Goal: Entertainment & Leisure: Consume media (video, audio)

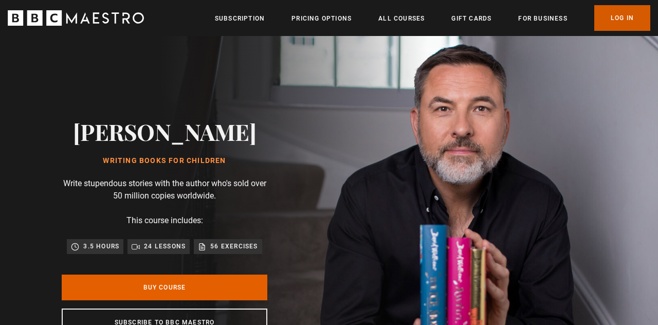
click at [619, 21] on link "Log In" at bounding box center [622, 18] width 56 height 26
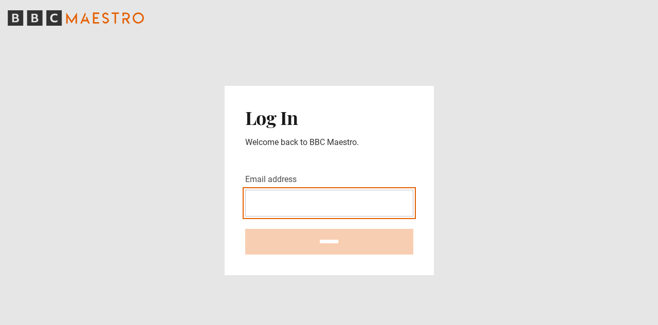
type input "**********"
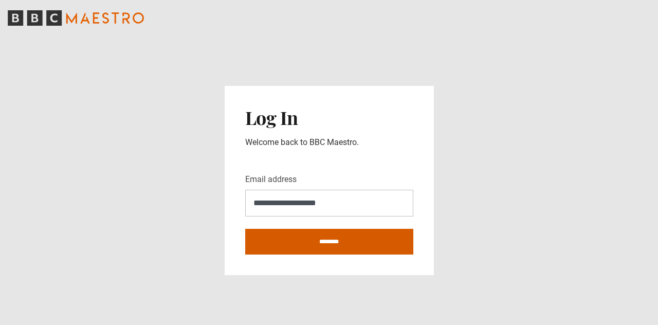
click at [341, 254] on input "********" at bounding box center [329, 242] width 168 height 26
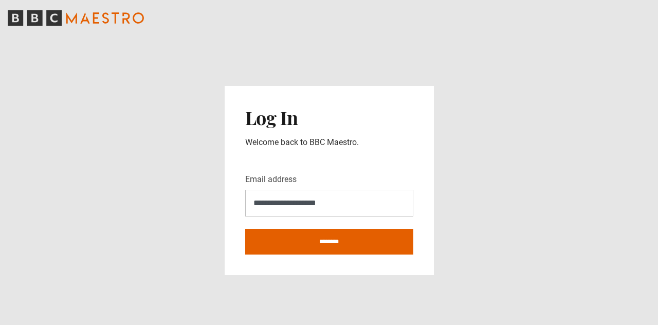
type input "**********"
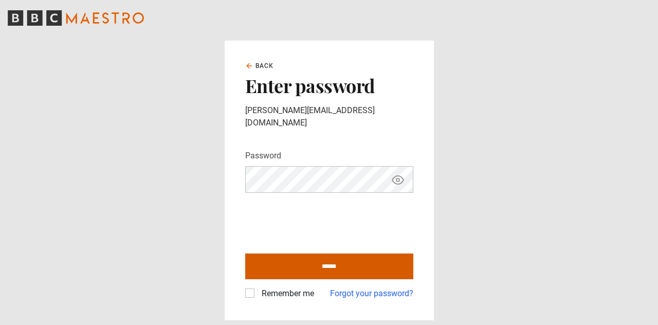
click at [362, 279] on input "******" at bounding box center [329, 266] width 168 height 26
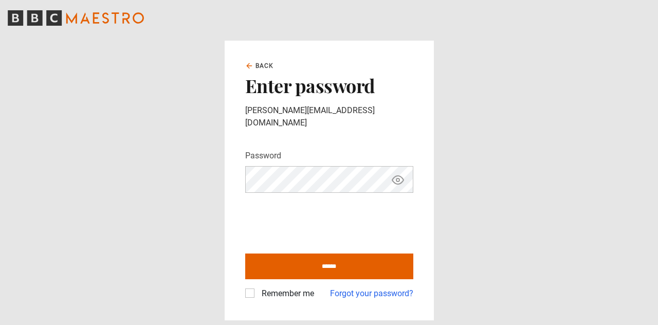
type input "**********"
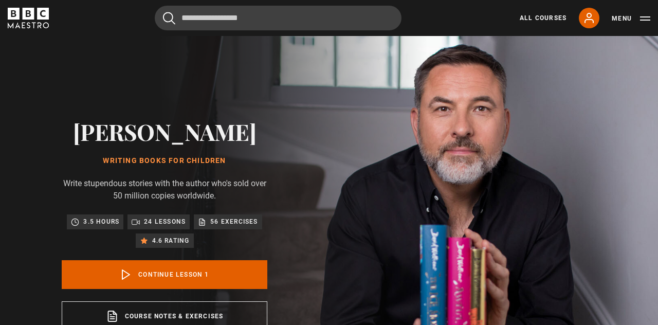
click at [541, 16] on link "All Courses" at bounding box center [543, 17] width 47 height 9
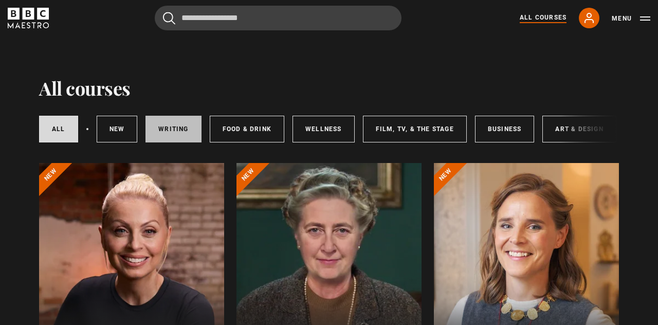
click at [170, 124] on link "Writing" at bounding box center [173, 129] width 56 height 27
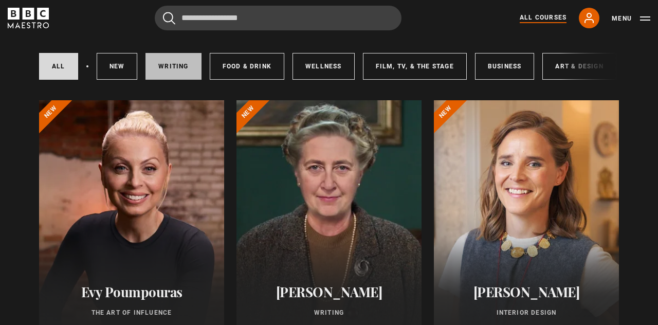
scroll to position [175, 0]
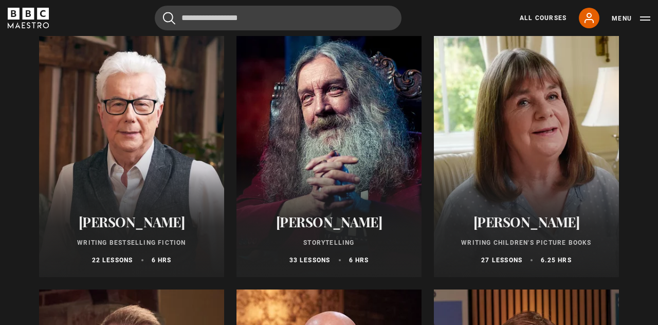
scroll to position [391, 0]
click at [543, 160] on div at bounding box center [526, 154] width 185 height 247
click at [550, 138] on div at bounding box center [526, 154] width 185 height 247
click at [534, 242] on p "Writing Children's Picture Books" at bounding box center [526, 243] width 160 height 9
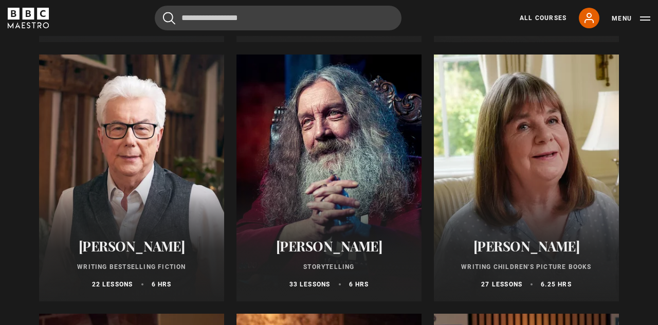
scroll to position [367, 0]
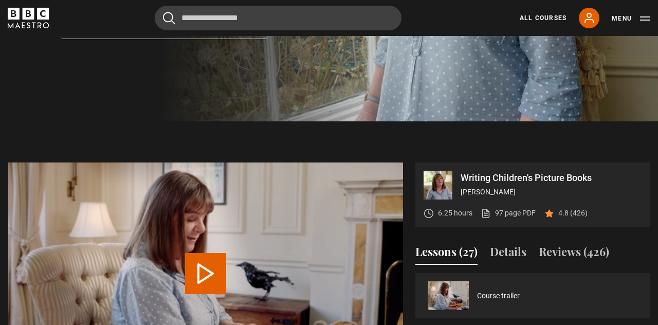
scroll to position [292, 0]
click at [513, 299] on link "Course trailer" at bounding box center [498, 295] width 43 height 11
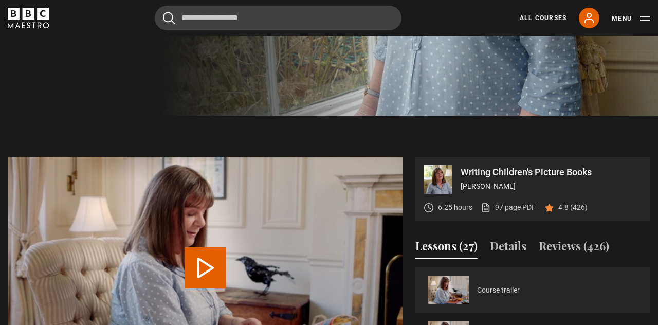
scroll to position [341, 0]
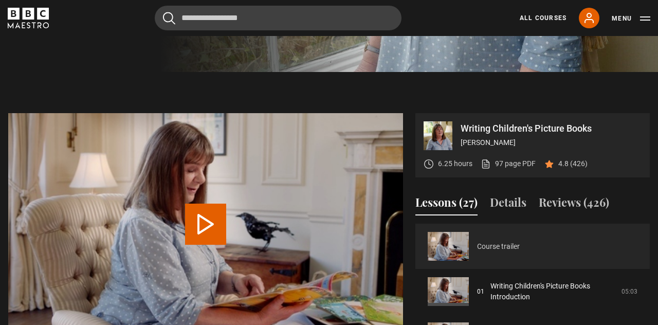
click at [499, 245] on link "Course trailer" at bounding box center [498, 246] width 43 height 11
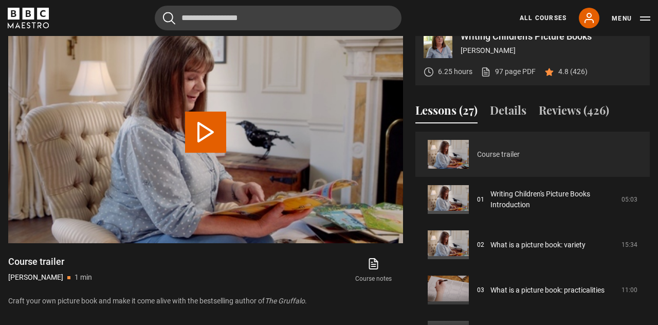
scroll to position [445, 0]
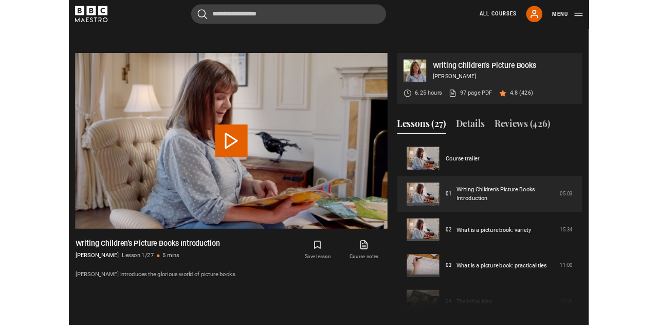
scroll to position [416, 0]
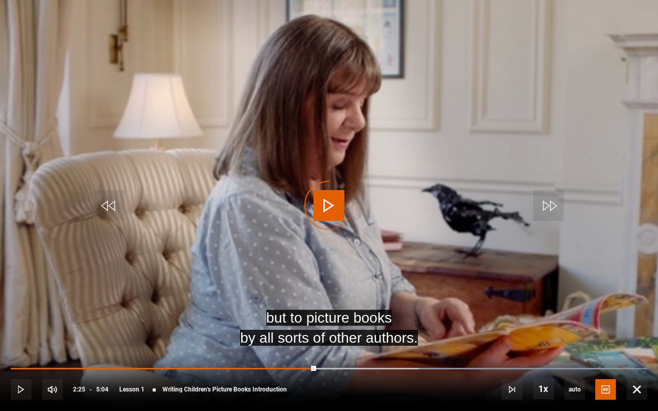
click at [316, 324] on div "3:43" at bounding box center [164, 369] width 306 height 2
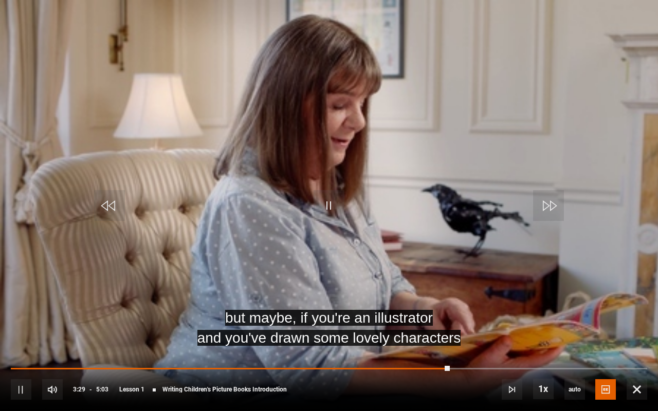
click at [450, 324] on div "3:29" at bounding box center [231, 369] width 440 height 2
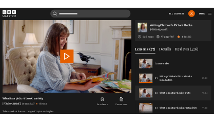
scroll to position [45, 0]
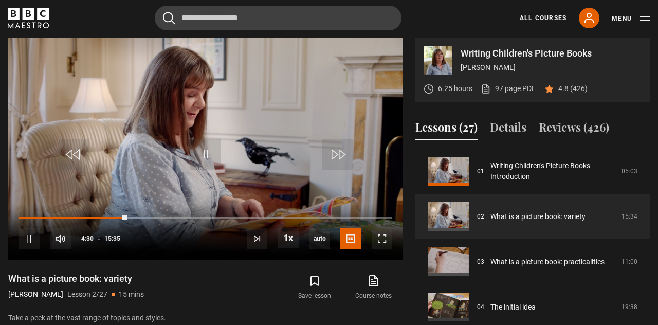
click at [64, 218] on div "Loaded : 35.29%" at bounding box center [85, 218] width 132 height 2
click at [128, 217] on div "05:37" at bounding box center [86, 218] width 135 height 2
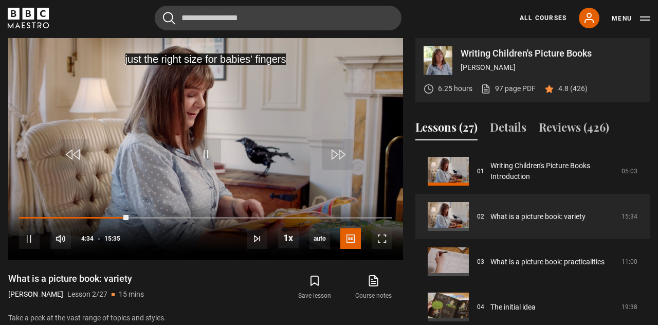
click at [71, 217] on div "04:34" at bounding box center [73, 218] width 109 height 2
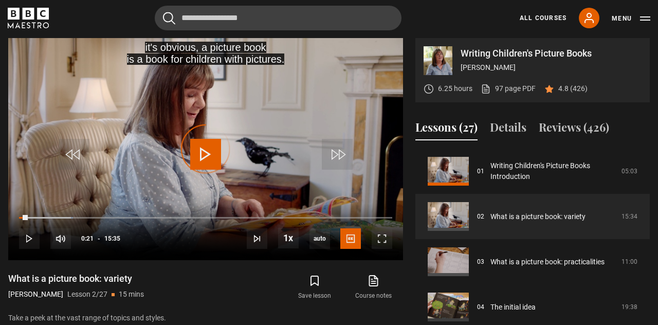
click at [28, 217] on div "00:21" at bounding box center [23, 218] width 9 height 2
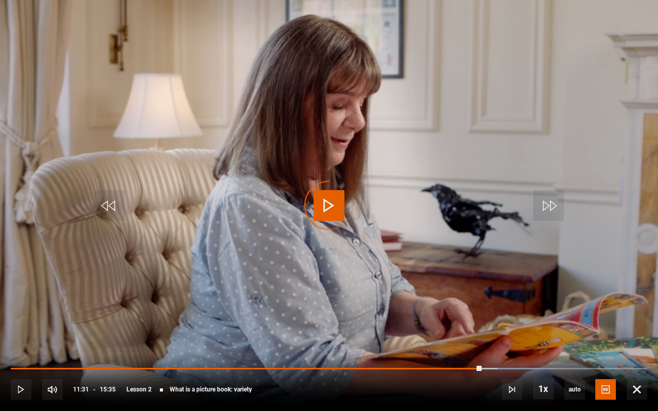
click at [481, 324] on div "11:31" at bounding box center [246, 369] width 471 height 2
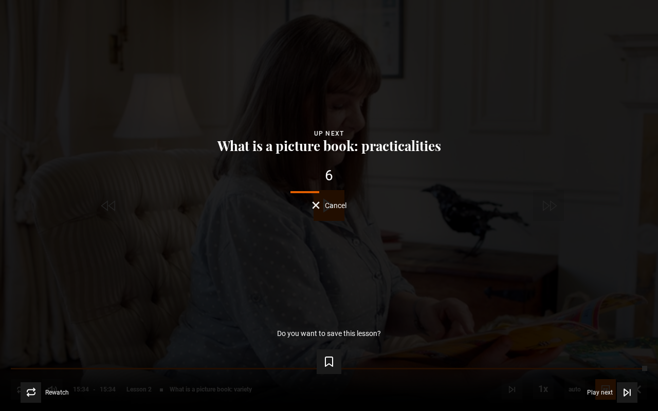
click at [360, 324] on p "Do you want to save this lesson?" at bounding box center [329, 333] width 104 height 7
click at [316, 220] on div "Lesson Completed Up next What is a picture book: practicalities 6 Cancel Do you…" at bounding box center [329, 205] width 658 height 411
click at [330, 207] on span "Cancel" at bounding box center [336, 205] width 22 height 7
click at [329, 207] on div "Video Player is loading." at bounding box center [328, 205] width 51 height 51
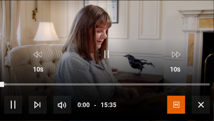
scroll to position [503, 0]
